Goal: Information Seeking & Learning: Learn about a topic

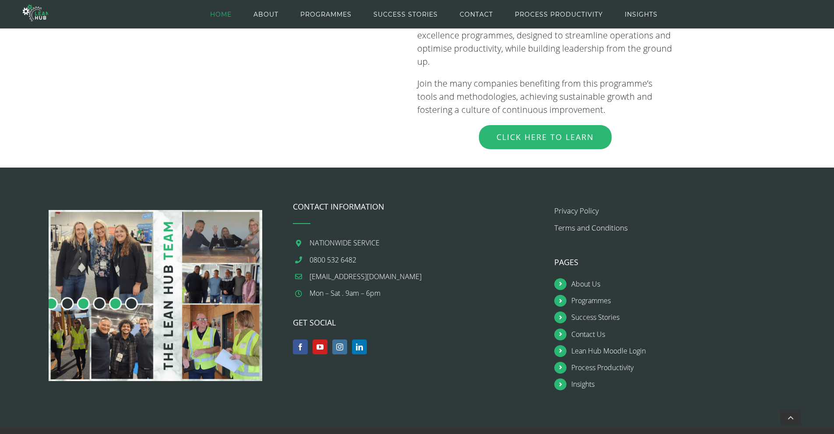
scroll to position [1006, 0]
click at [629, 362] on link "Process Productivity" at bounding box center [687, 368] width 232 height 12
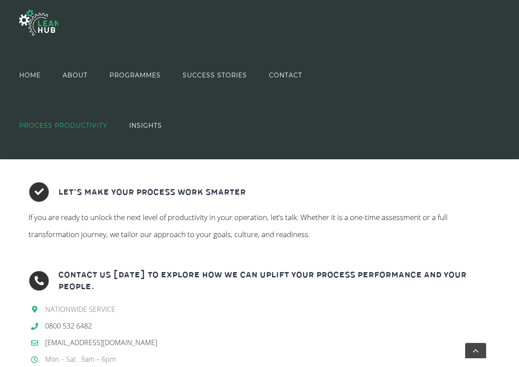
scroll to position [1140, 0]
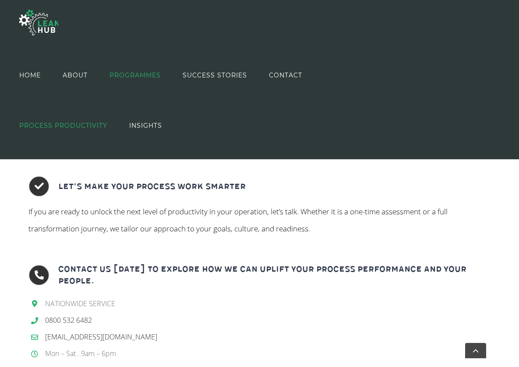
click at [142, 74] on span "PROGRAMMES" at bounding box center [134, 75] width 51 height 39
